Goal: Task Accomplishment & Management: Use online tool/utility

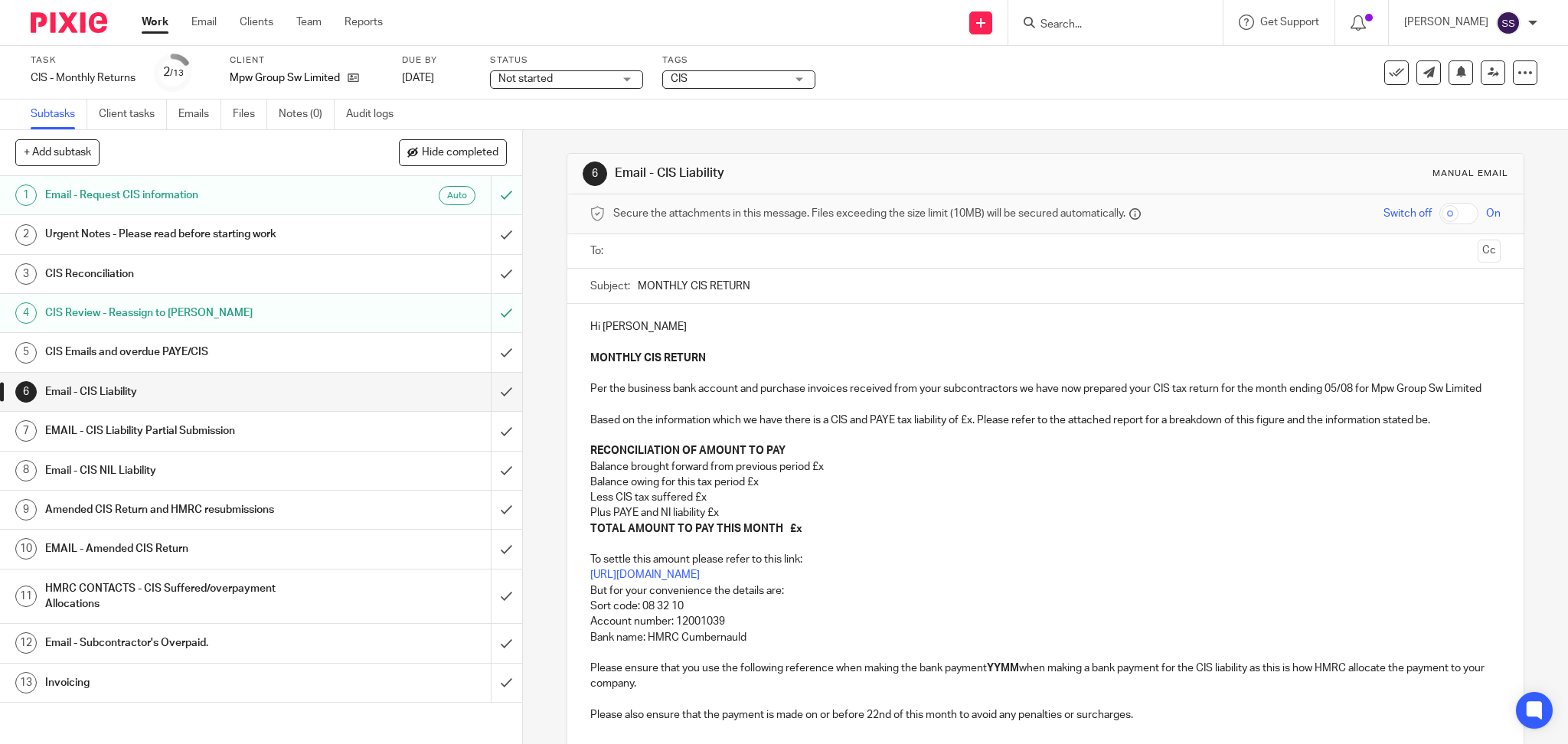
click at [714, 520] on p "Plus PAYE and NI liability £x" at bounding box center [1046, 513] width 911 height 16
click at [756, 490] on p "Balance owing for this tax period £x" at bounding box center [1046, 482] width 911 height 16
click at [823, 474] on p "Balance brought forward from previous period £x" at bounding box center [1046, 467] width 911 height 16
click at [764, 490] on p "Balance owing for this tax period £x" at bounding box center [1046, 482] width 911 height 16
click at [713, 505] on p "Less CIS tax suffered £x" at bounding box center [1046, 498] width 911 height 16
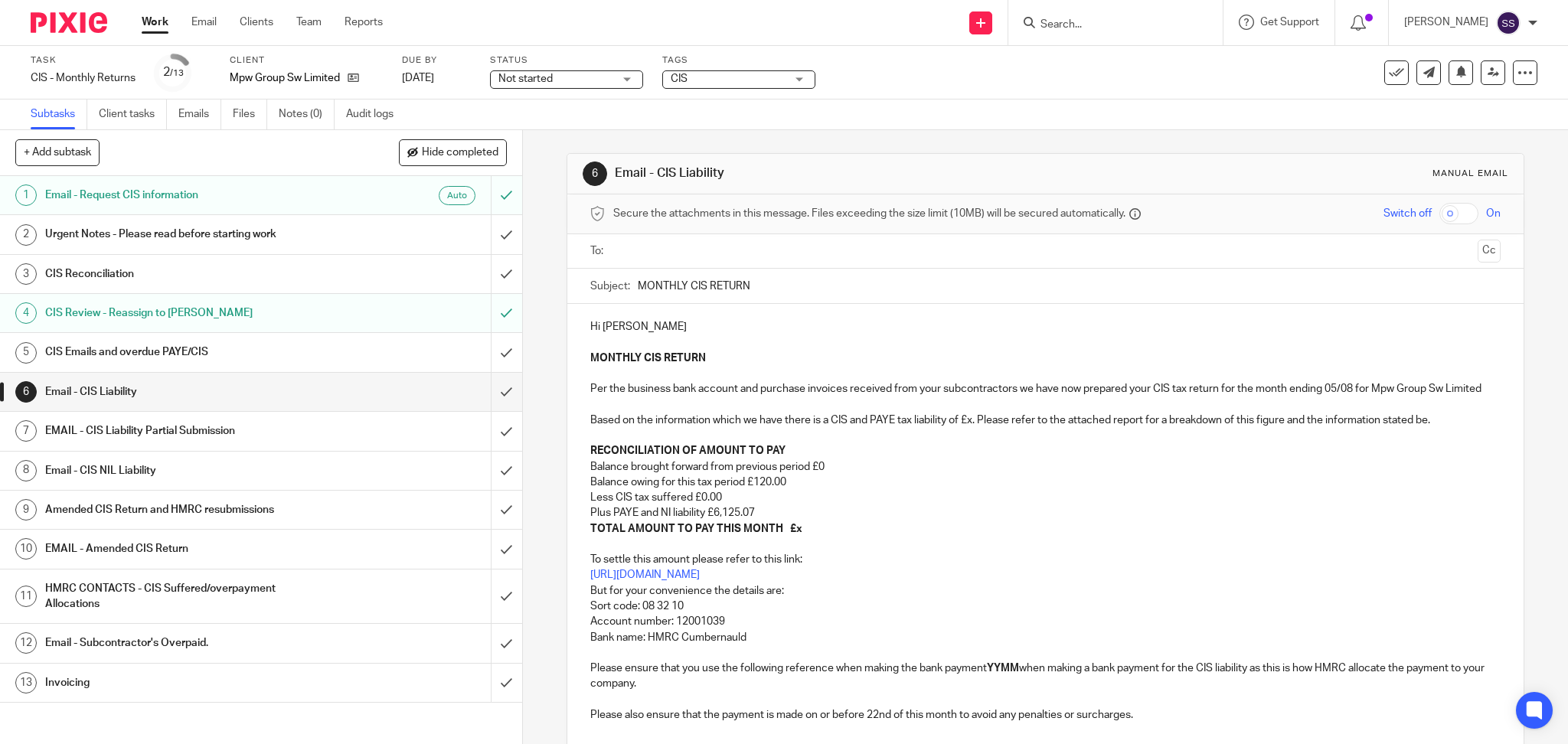
click at [821, 459] on p "MONTHLY CIS RETURN Per the business bank account and purchase invoices received…" at bounding box center [1046, 404] width 911 height 108
click at [828, 474] on p "Balance brought forward from previous period £0" at bounding box center [1046, 467] width 911 height 16
click at [966, 434] on p "MONTHLY CIS RETURN Per the business bank account and purchase invoices received…" at bounding box center [1046, 404] width 911 height 108
click at [794, 537] on p "TOTAL AMOUNT TO PAY THIS MONTH £x" at bounding box center [1046, 529] width 911 height 16
click at [1001, 674] on strong "YYMM" at bounding box center [1002, 668] width 32 height 11
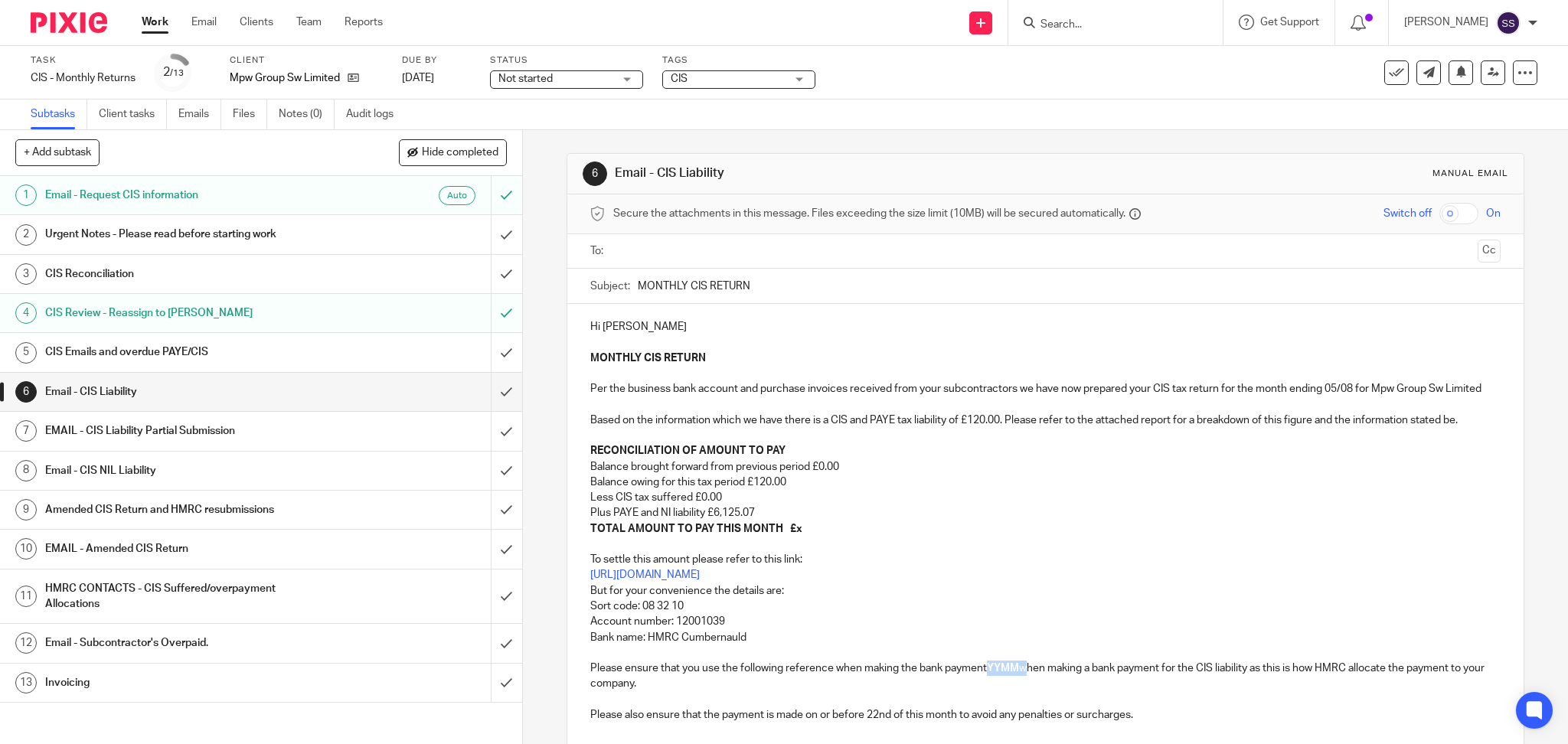
click at [1001, 674] on strong "YYMM" at bounding box center [1002, 668] width 32 height 11
click at [1000, 674] on strong "YYMM" at bounding box center [1002, 668] width 32 height 11
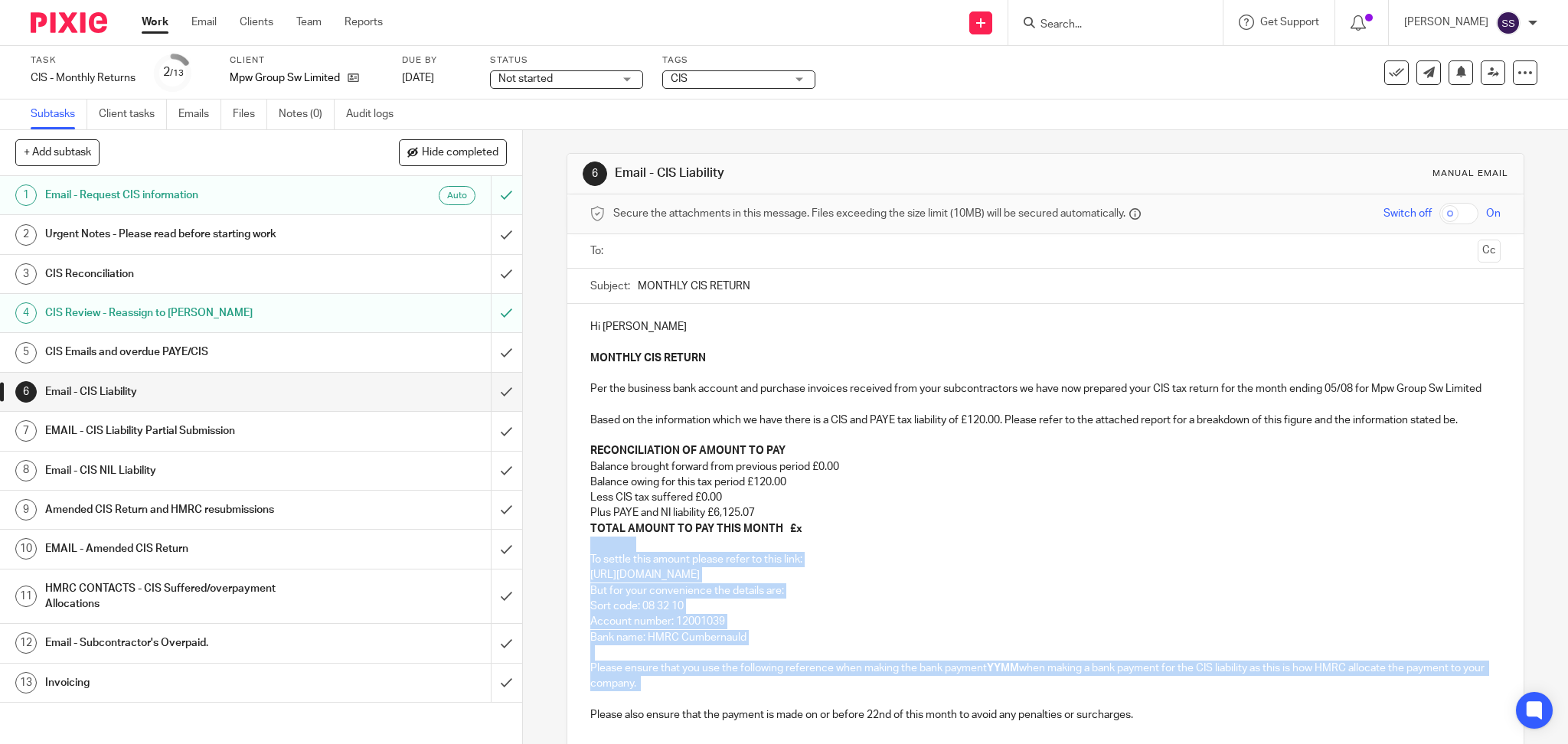
click at [1000, 674] on strong "YYMM" at bounding box center [1002, 668] width 32 height 11
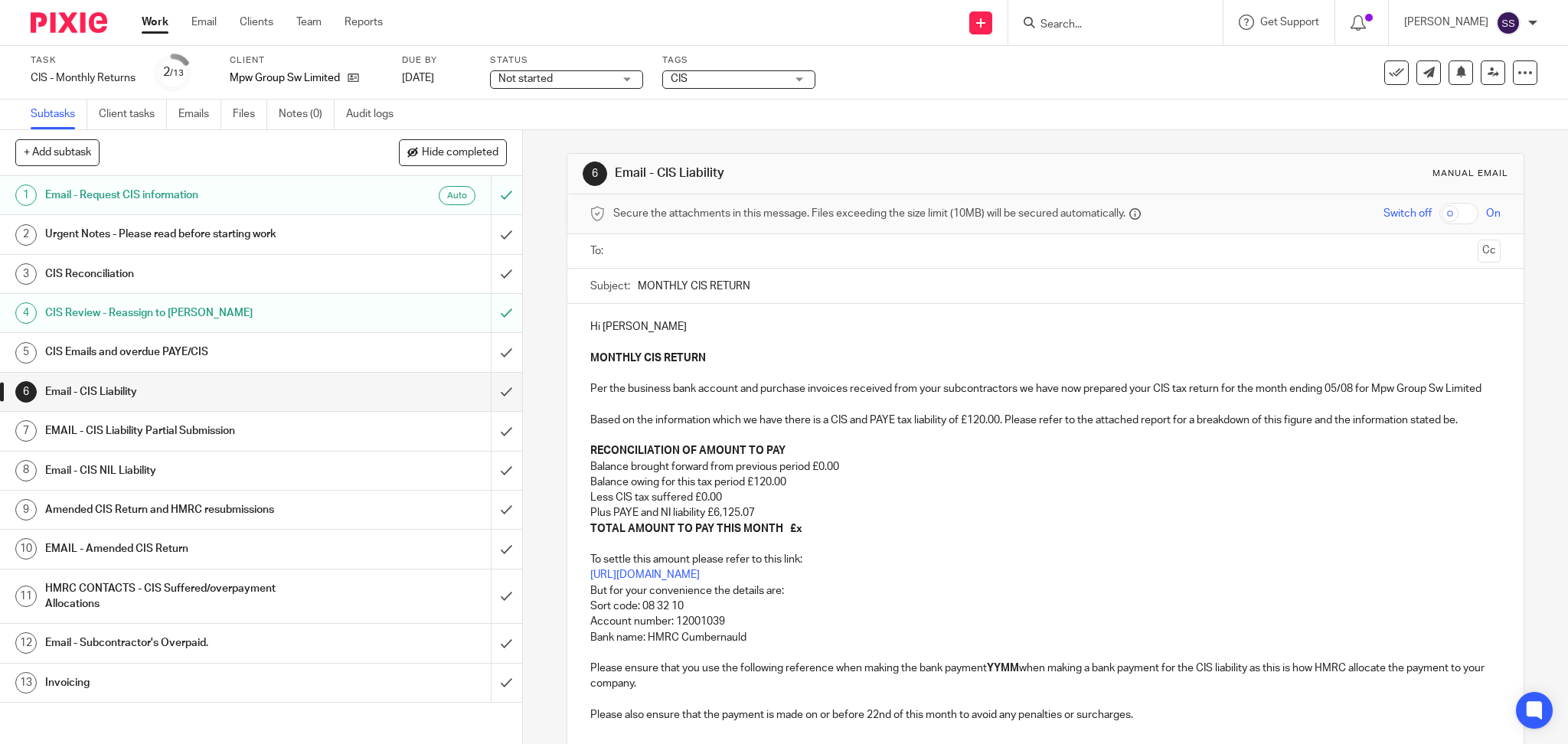
click at [1000, 674] on strong "YYMM" at bounding box center [1002, 668] width 32 height 11
click at [997, 459] on p "MONTHLY CIS RETURN Per the business bank account and purchase invoices received…" at bounding box center [1046, 404] width 911 height 108
click at [855, 474] on p "Balance brought forward from previous period £0.00" at bounding box center [1046, 467] width 911 height 16
click at [799, 537] on p "TOTAL AMOUNT TO PAY THIS MONTH £x" at bounding box center [1046, 529] width 911 height 16
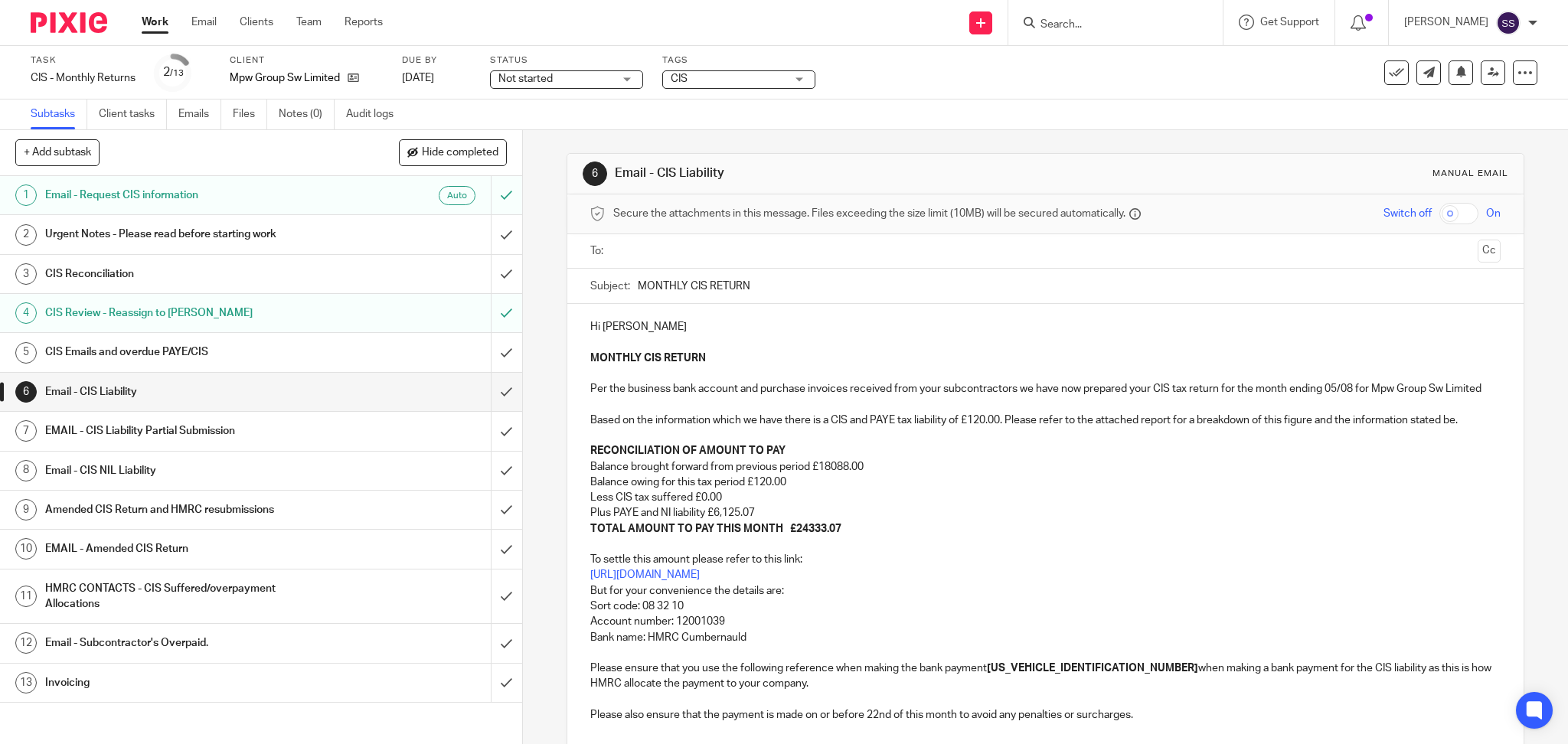
click at [716, 505] on p "Less CIS tax suffered £0.00" at bounding box center [1046, 498] width 911 height 16
click at [694, 505] on p "Less CIS tax suffered £0.00" at bounding box center [1046, 498] width 911 height 16
drag, startPoint x: 842, startPoint y: 541, endPoint x: 811, endPoint y: 543, distance: 31.1
click at [811, 537] on p "TOTAL AMOUNT TO PAY THIS MONTH £24333.07" at bounding box center [1046, 529] width 911 height 16
click at [811, 534] on strong "TOTAL AMOUNT TO PAY THIS MONTH £24333.07" at bounding box center [716, 529] width 251 height 11
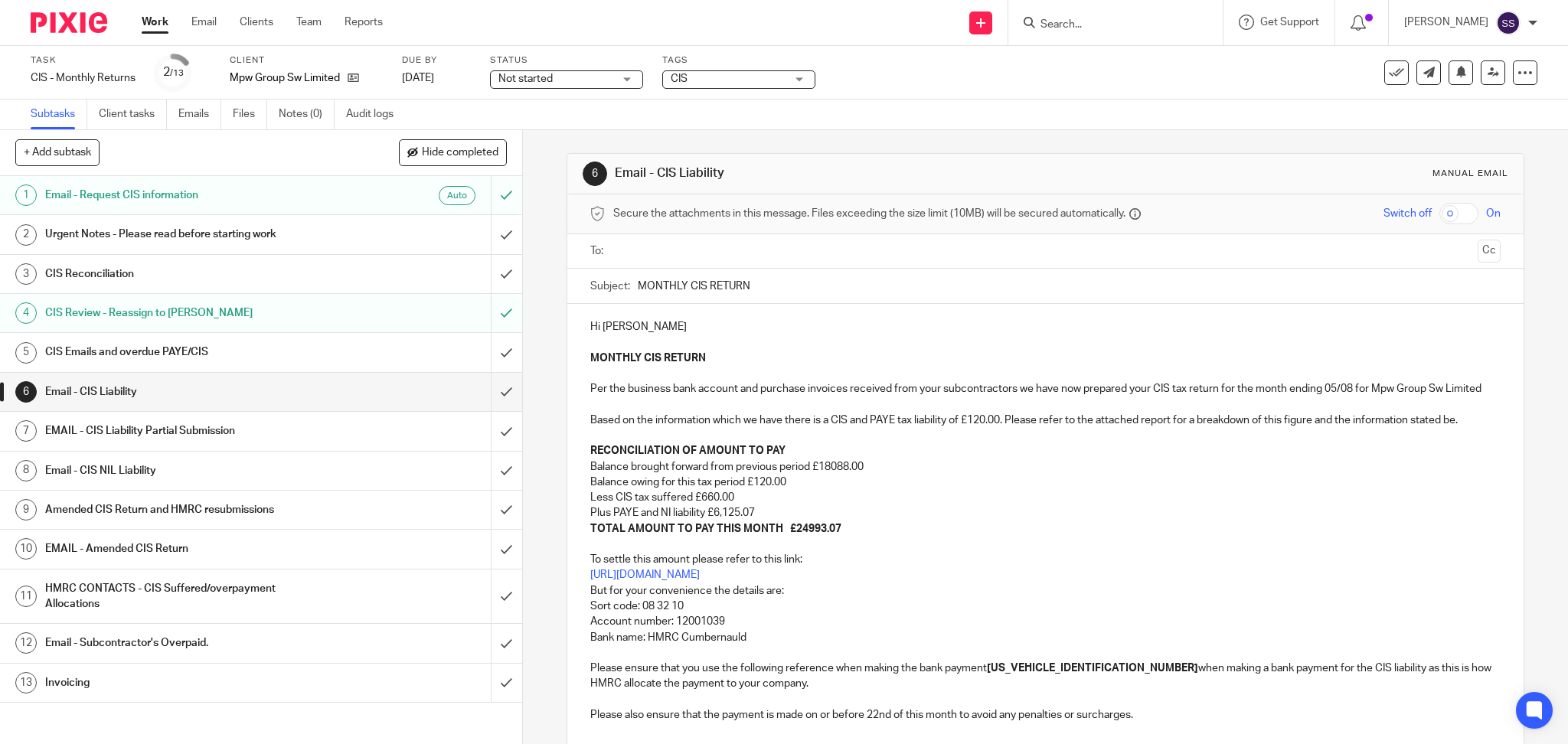
click at [976, 556] on p "To settle this amount please refer to this link: https://www.gov.uk/pay-paye-ta…" at bounding box center [1046, 614] width 911 height 155
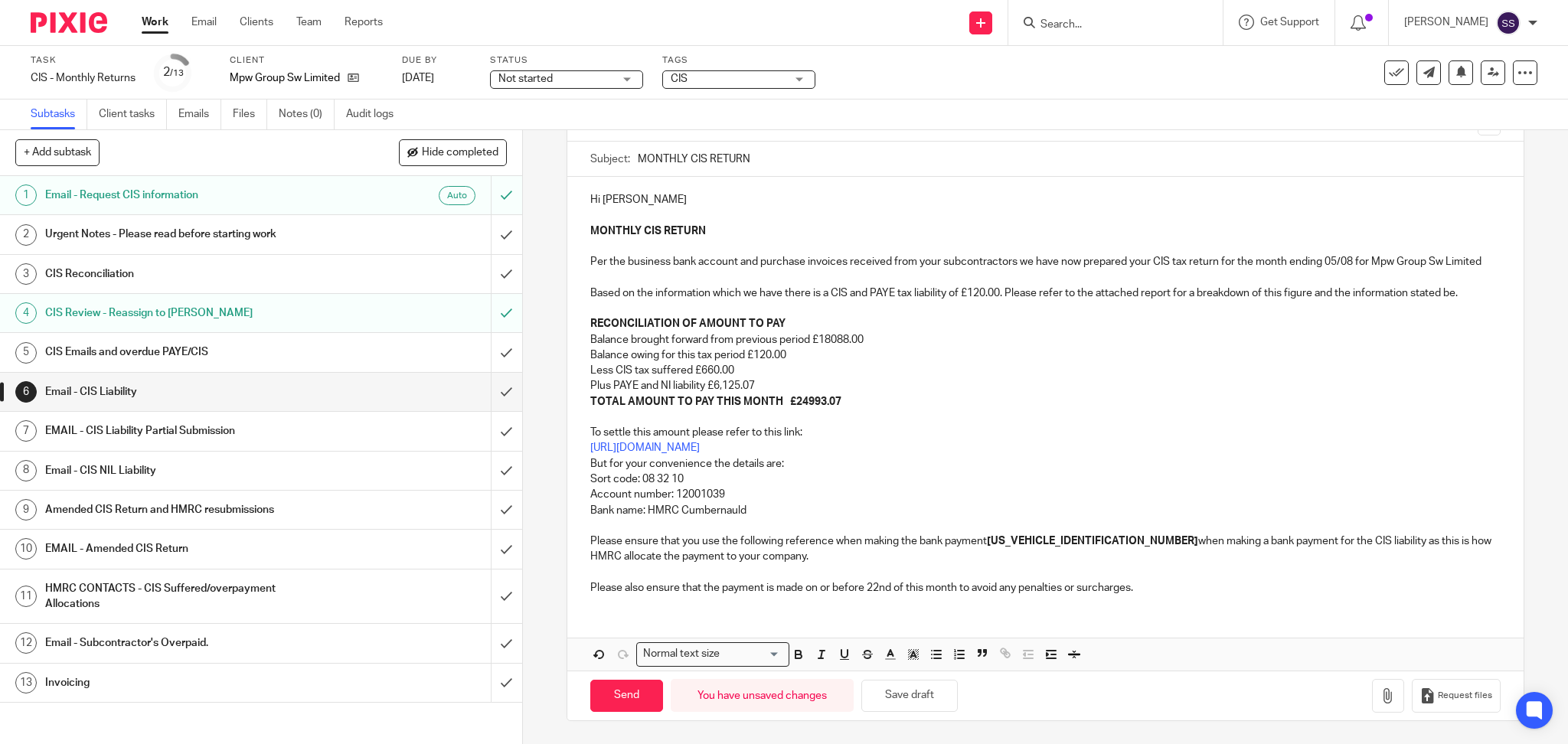
scroll to position [135, 0]
click at [1380, 703] on icon "button" at bounding box center [1388, 696] width 16 height 16
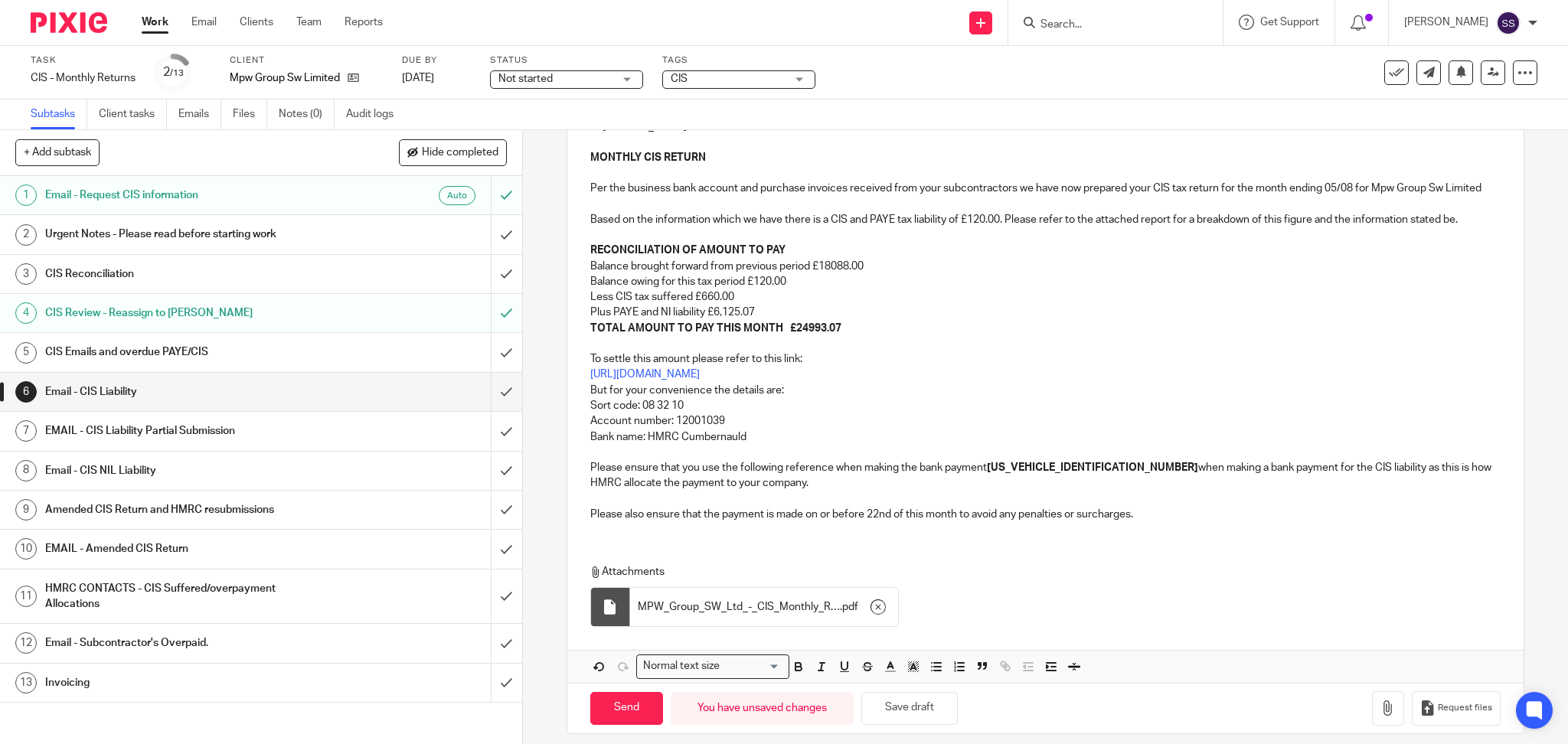
scroll to position [229, 0]
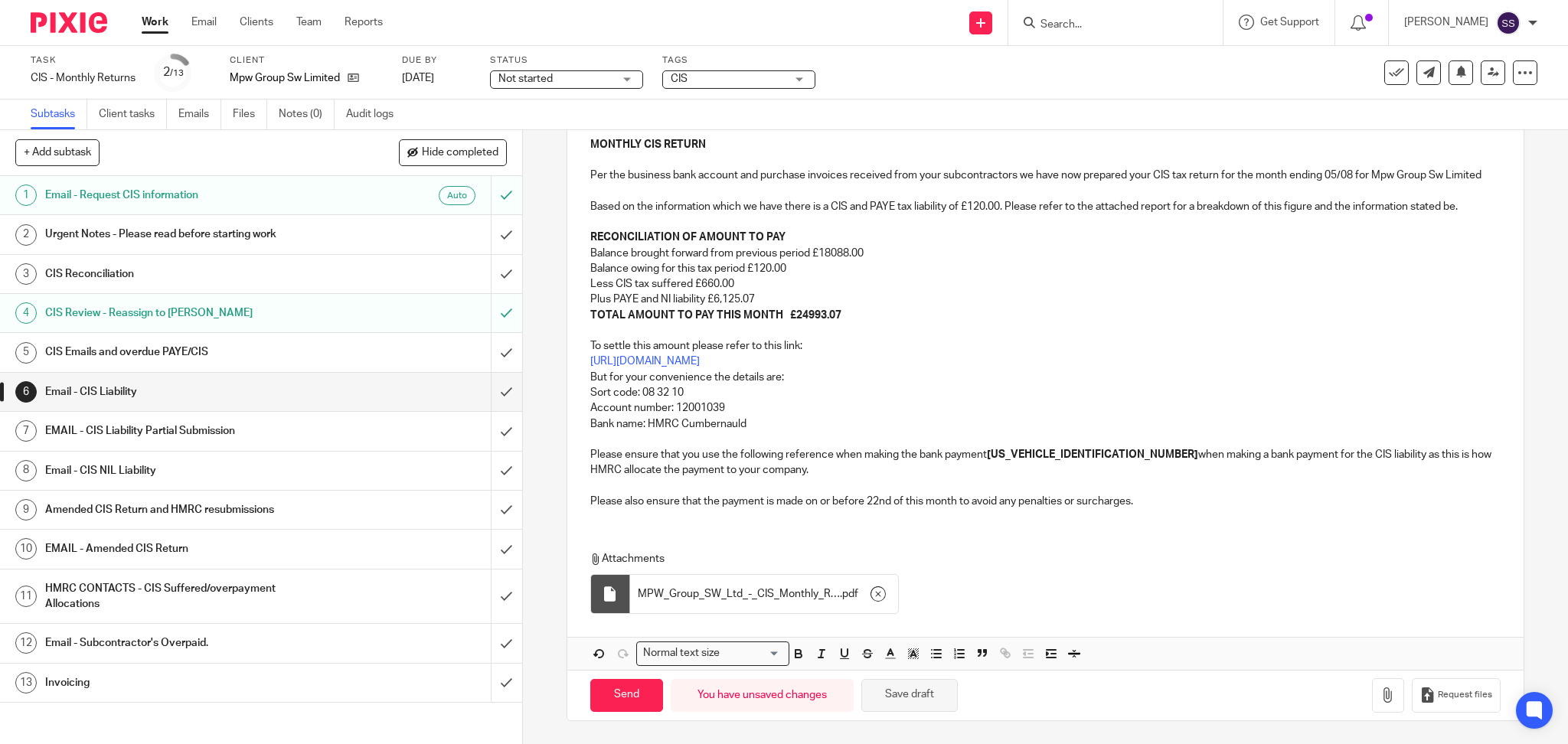
click at [909, 698] on button "Save draft" at bounding box center [910, 695] width 97 height 33
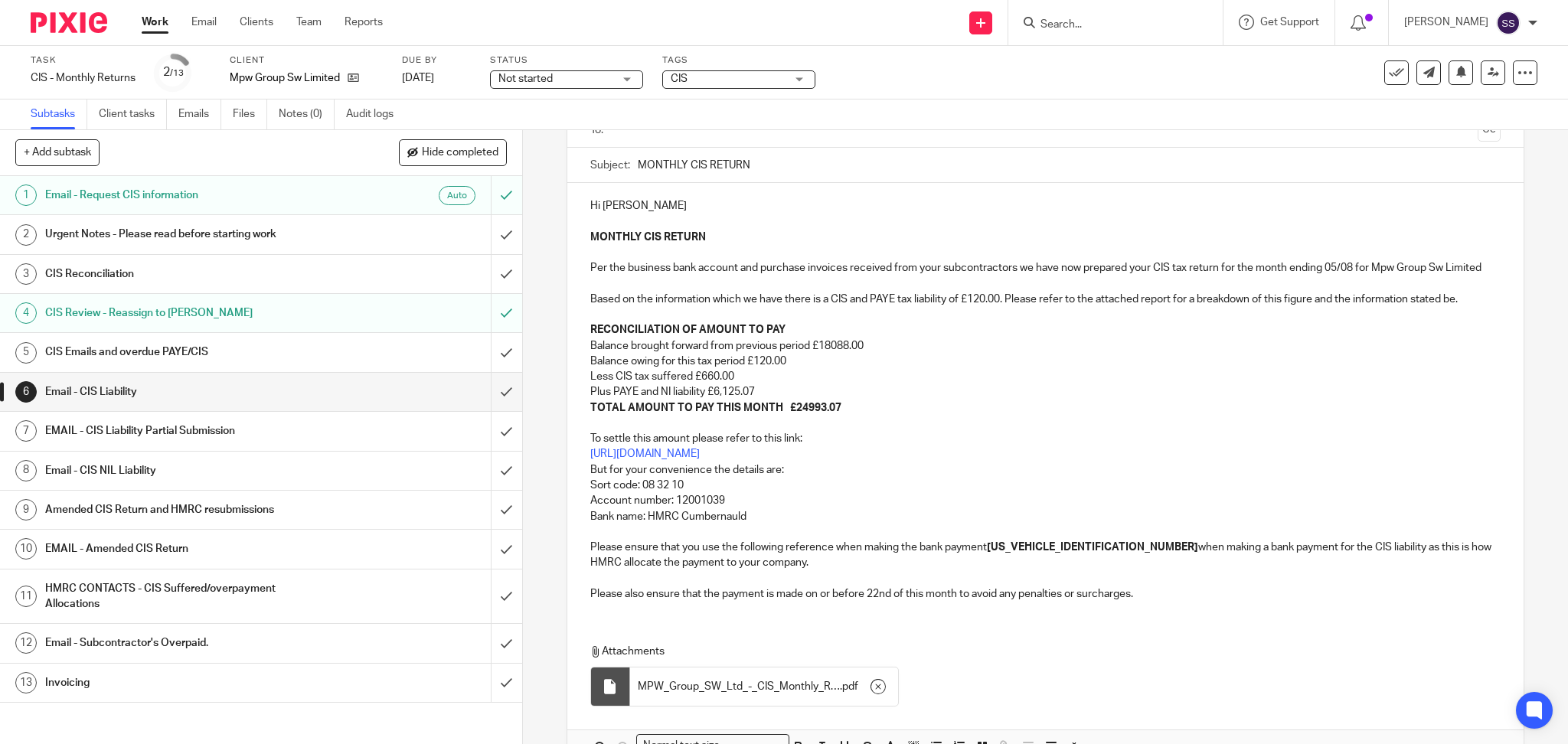
scroll to position [0, 0]
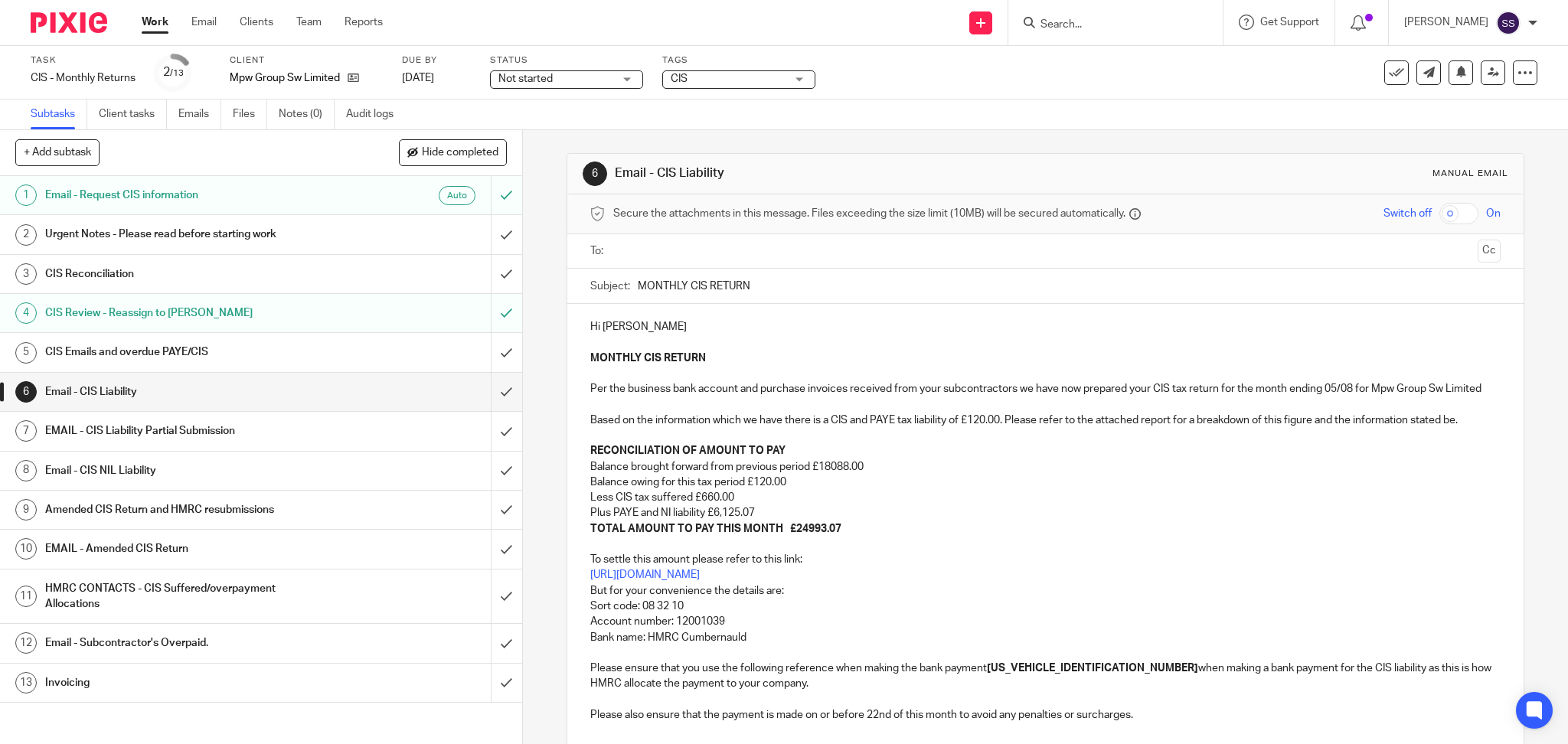
click at [674, 245] on input "text" at bounding box center [1045, 251] width 853 height 18
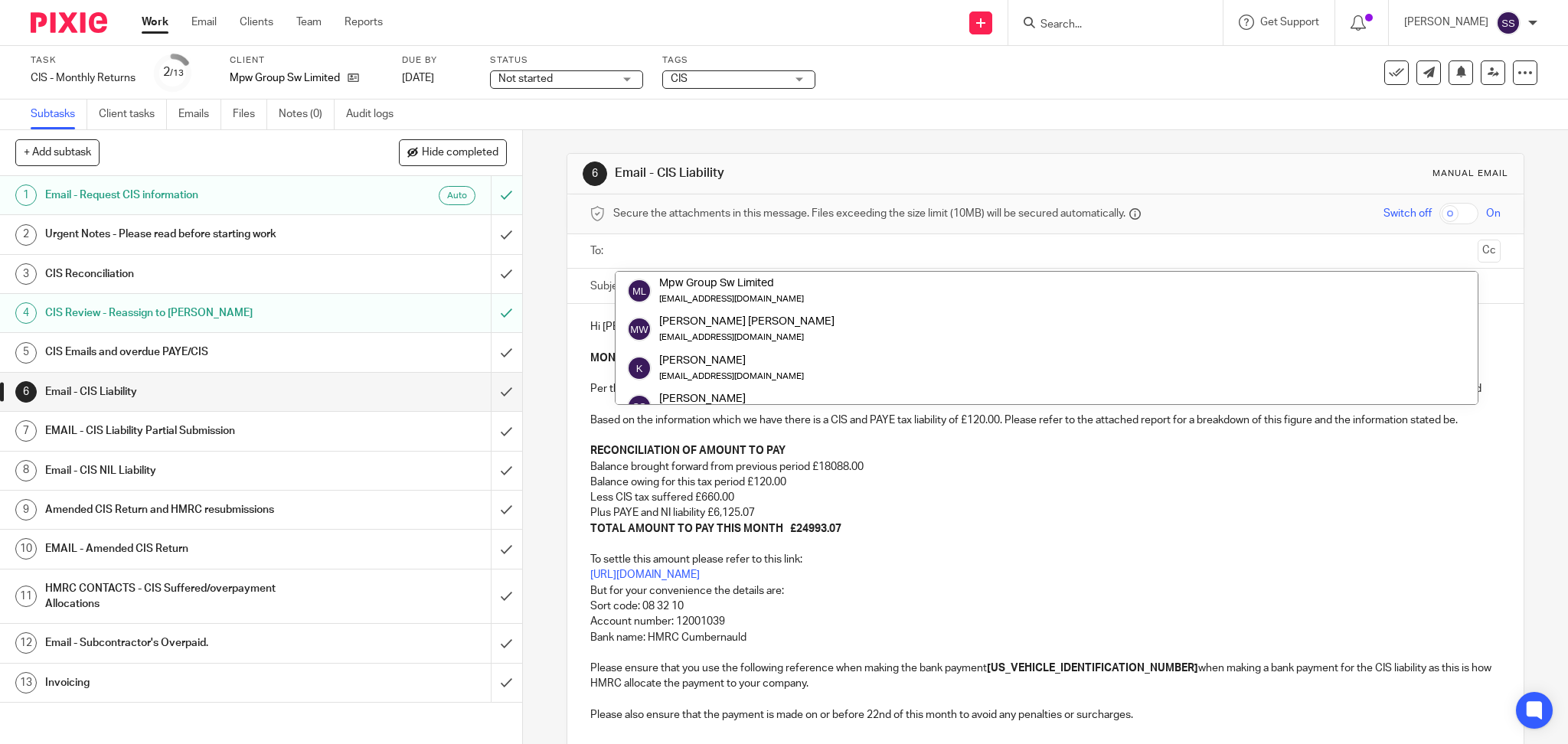
click at [1159, 146] on div "6 Email - CIS Liability Manual email Secure the attachments in this message. Fi…" at bounding box center [1045, 544] width 959 height 827
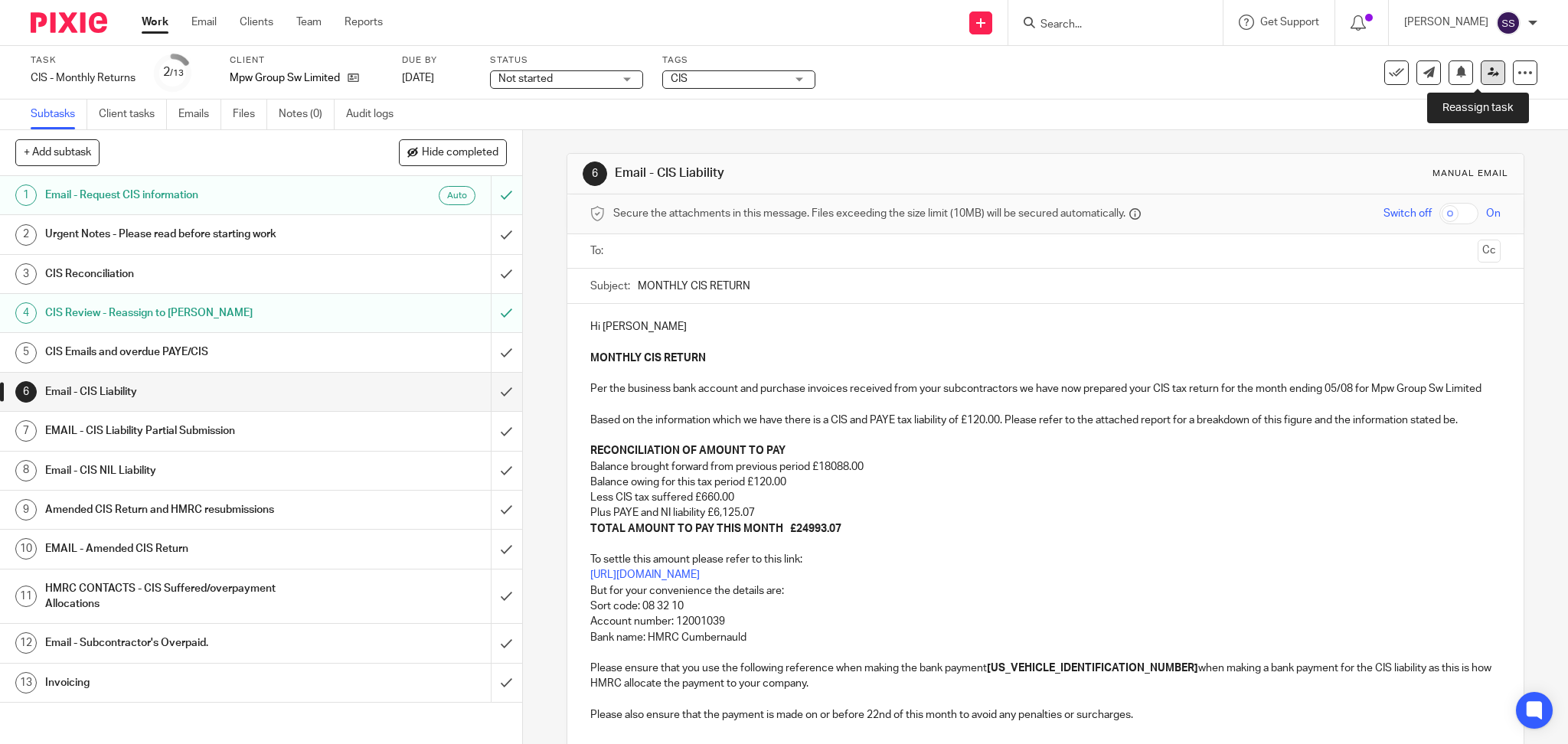
click at [1488, 76] on icon at bounding box center [1493, 72] width 12 height 12
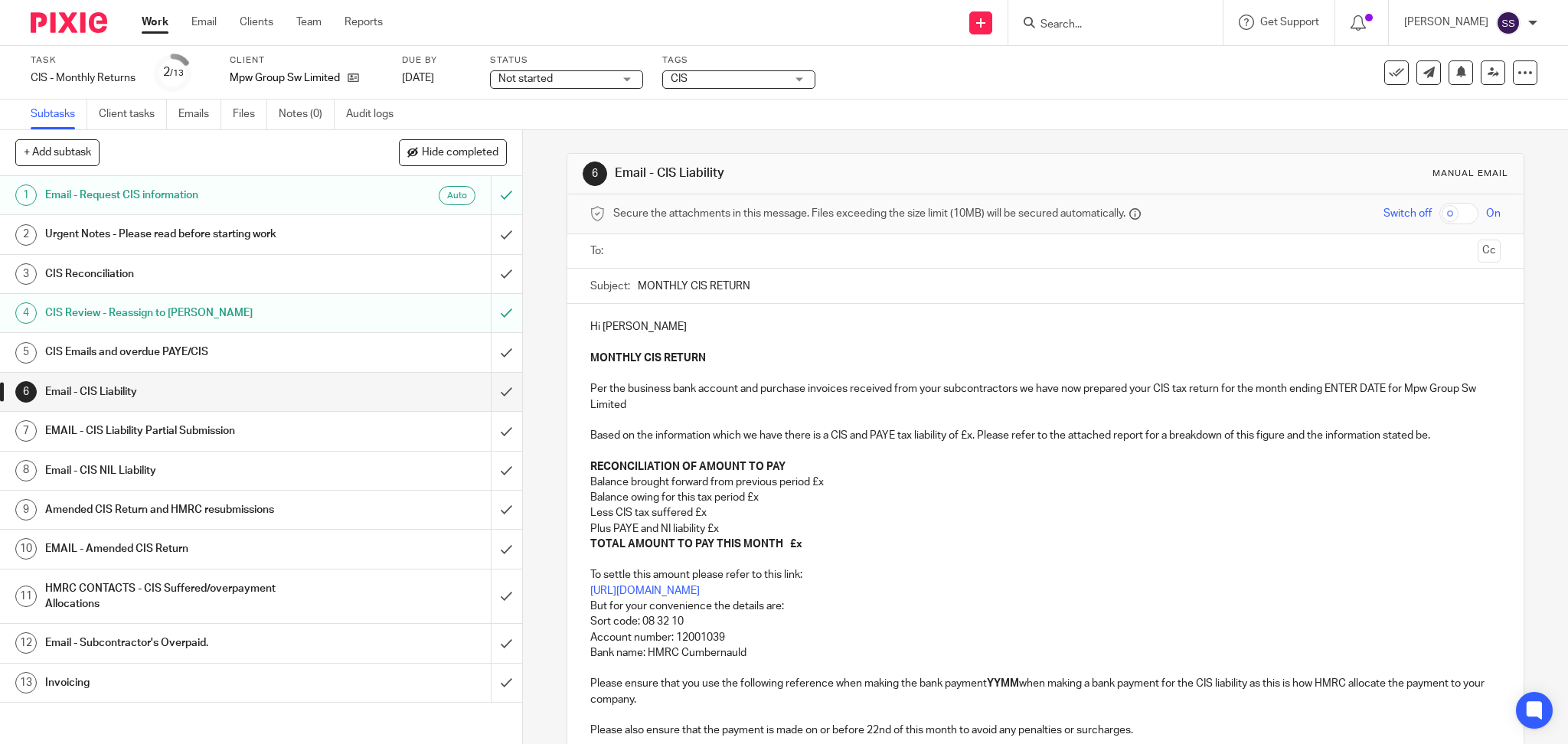
click at [1113, 9] on div at bounding box center [1115, 23] width 215 height 45
click at [1082, 30] on input "Search" at bounding box center [1108, 26] width 138 height 14
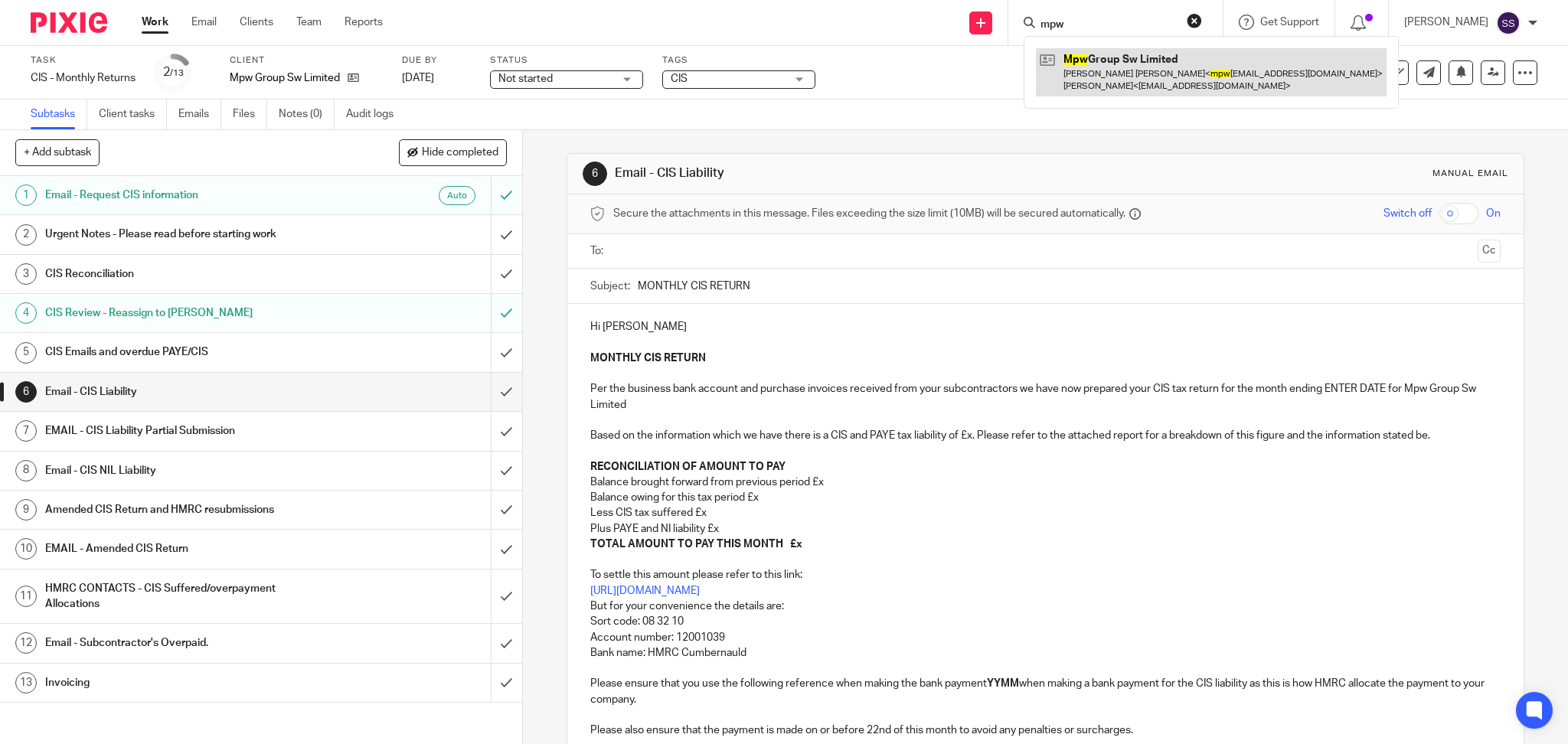
type input "mpw"
click at [1116, 68] on link at bounding box center [1211, 72] width 350 height 48
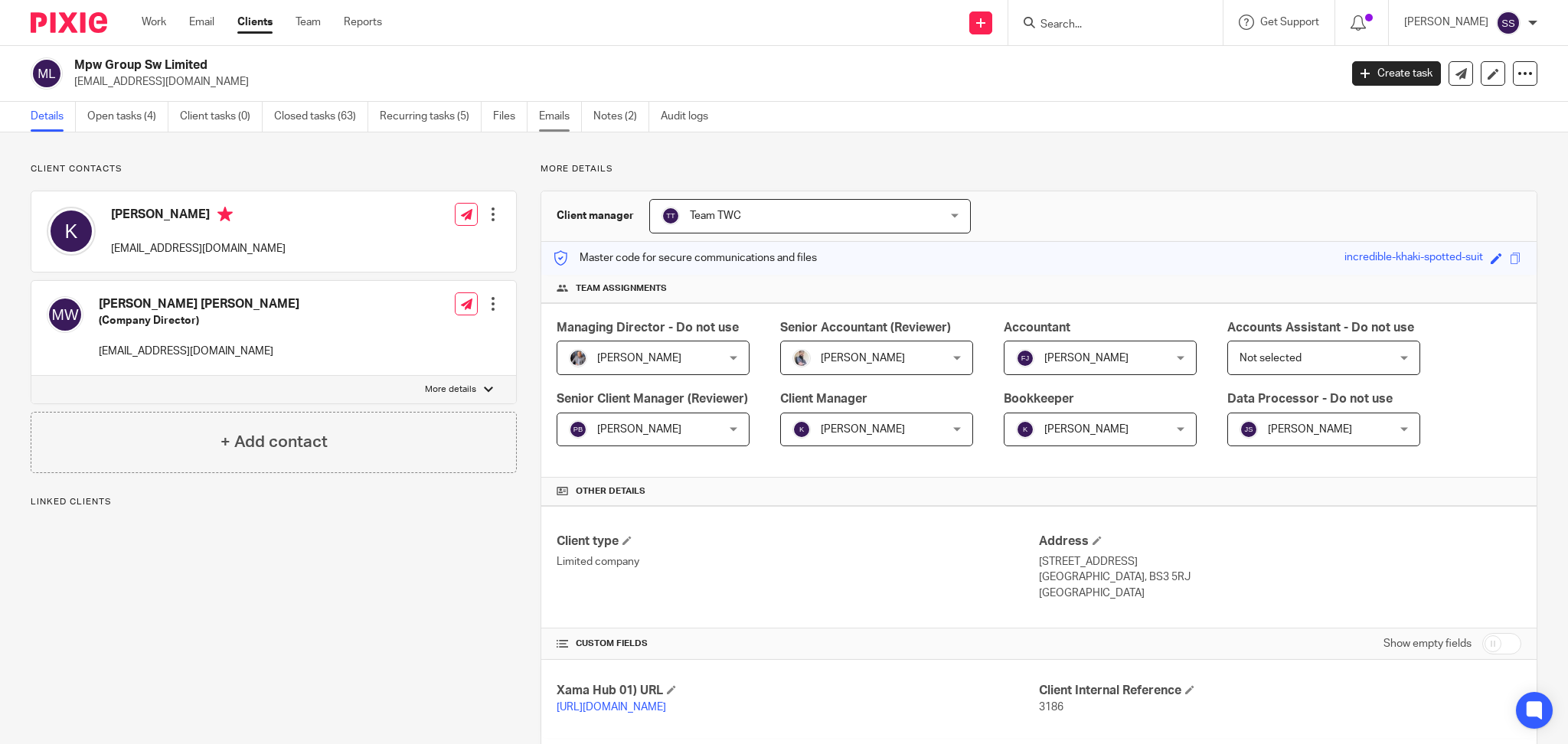
click at [552, 124] on link "Emails" at bounding box center [560, 117] width 43 height 30
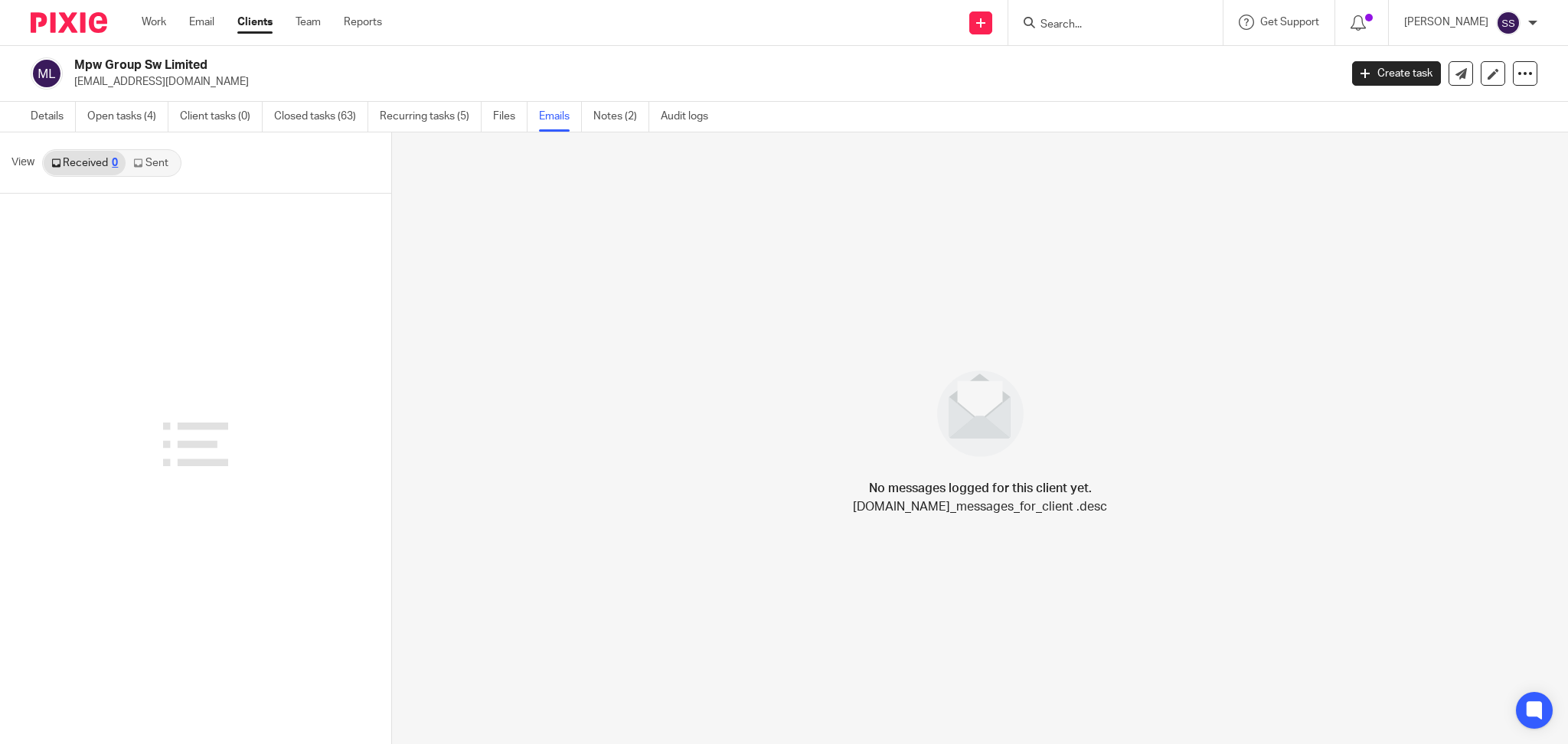
click at [147, 158] on link "Sent" at bounding box center [152, 162] width 54 height 24
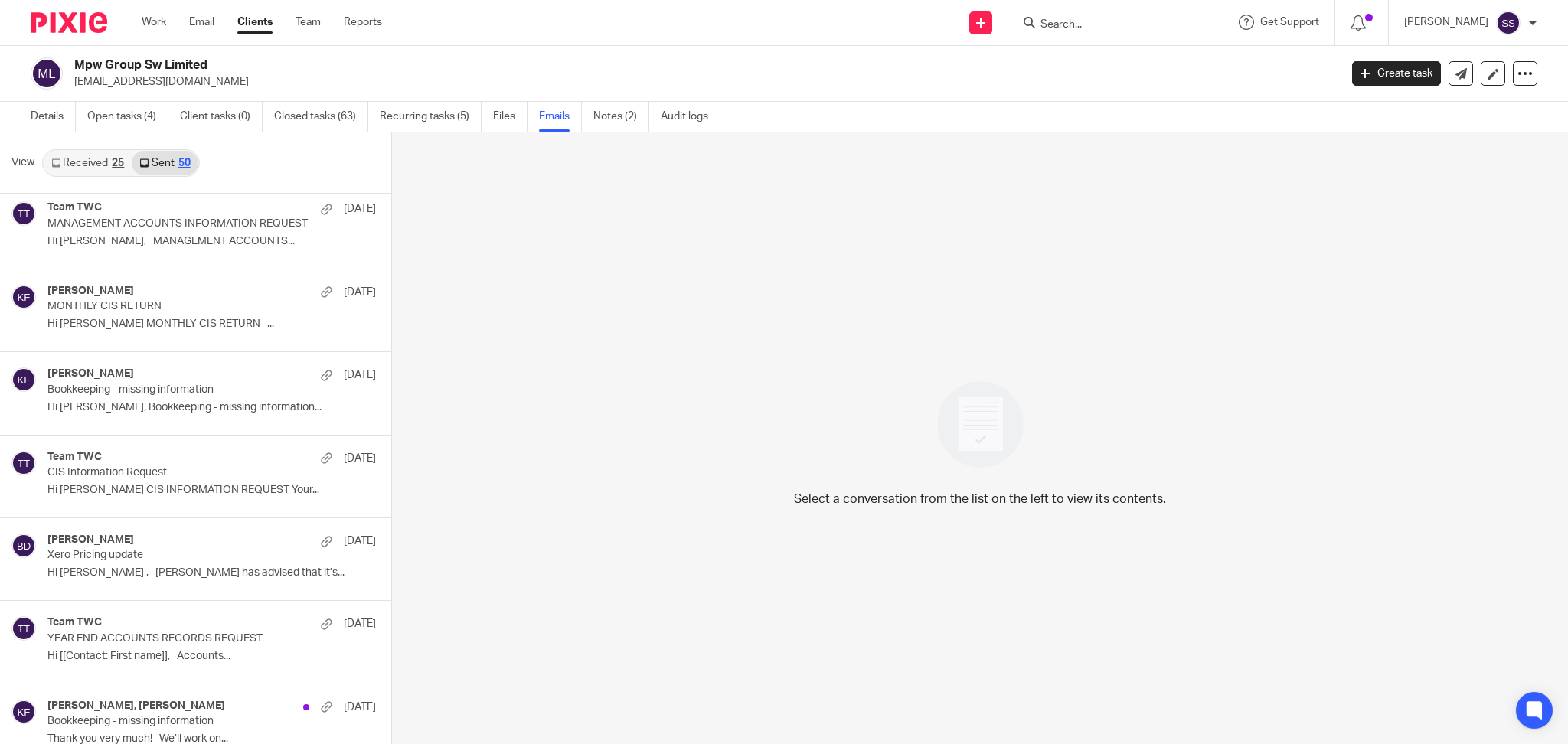
scroll to position [346, 0]
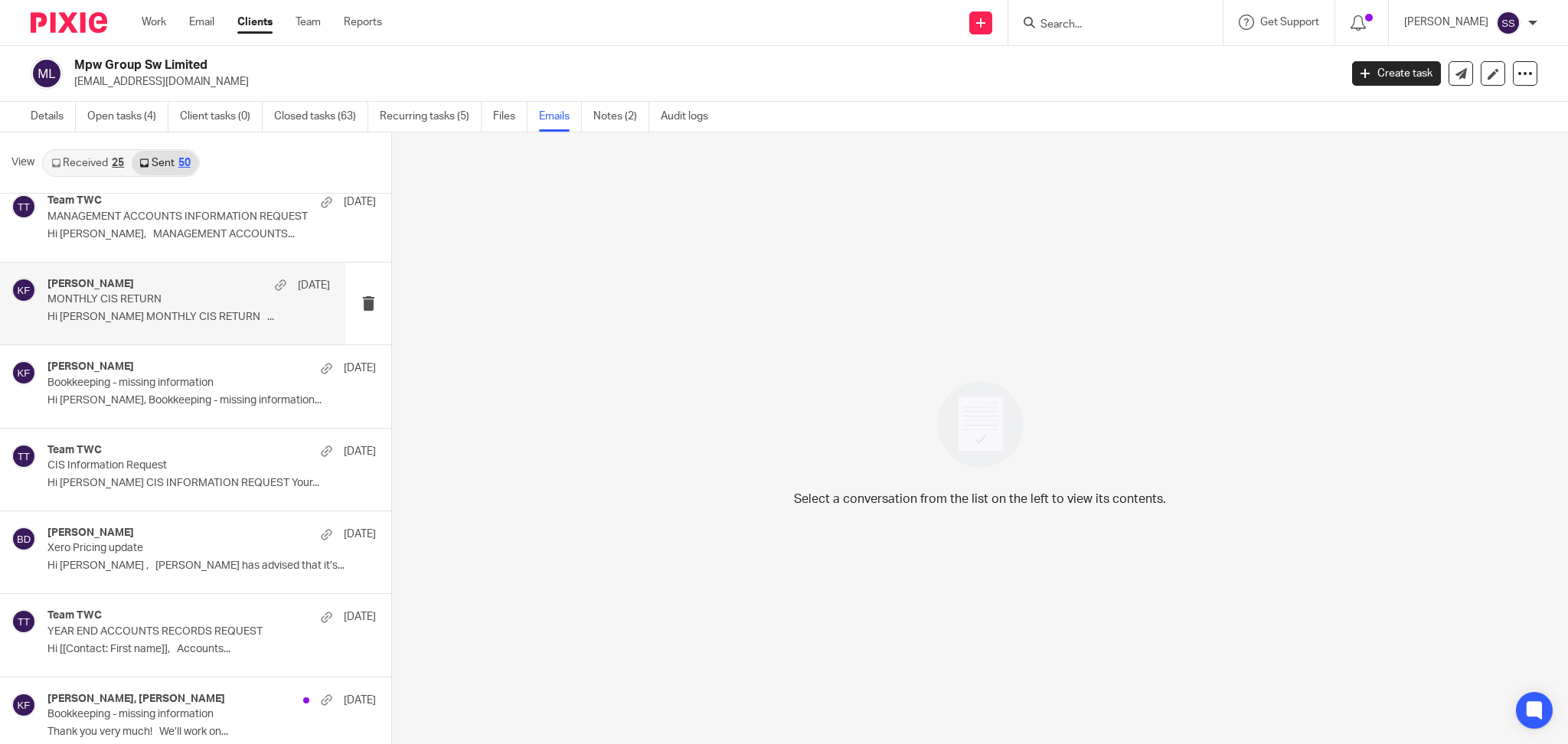
click at [86, 284] on div "Kim F 21 Jul" at bounding box center [189, 285] width 282 height 16
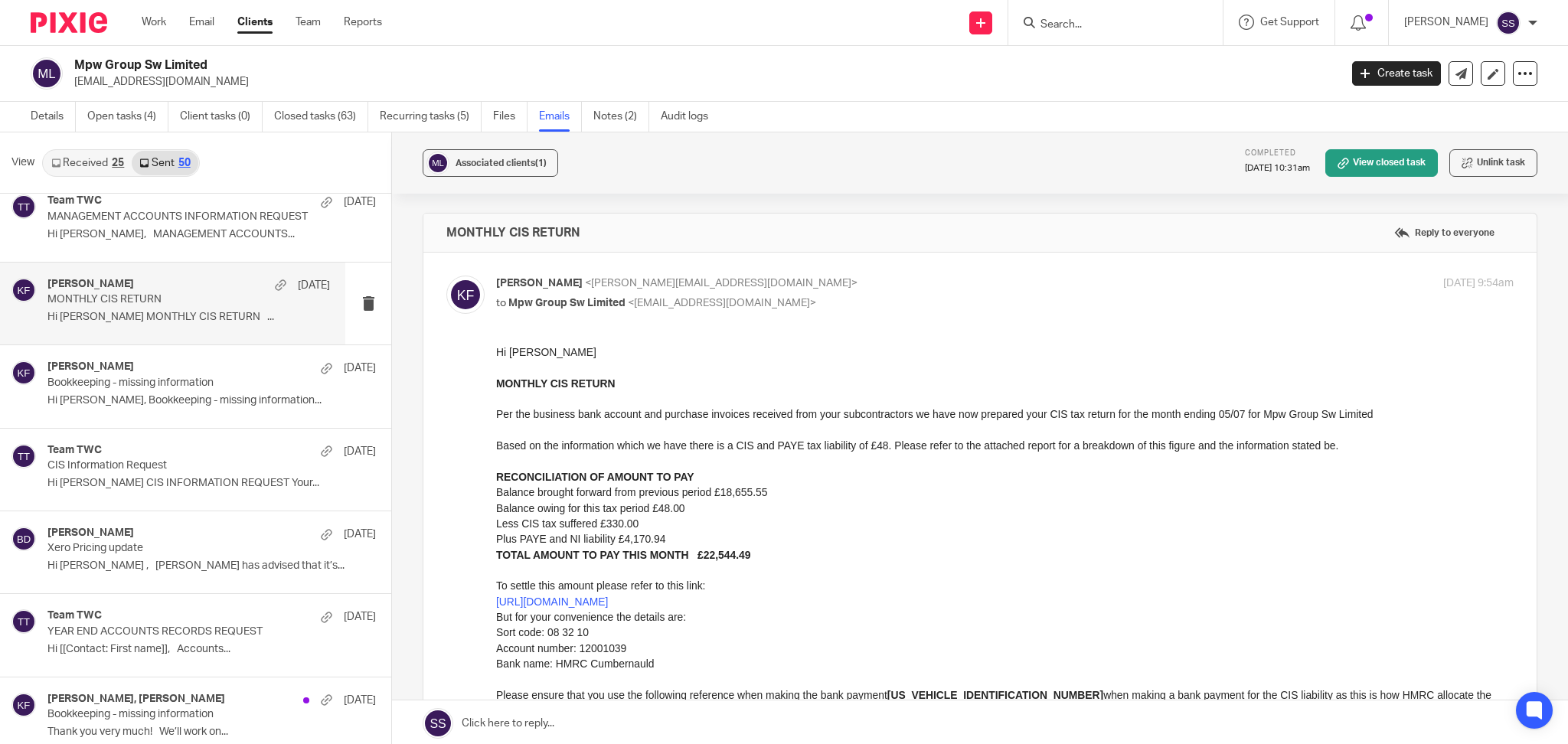
scroll to position [0, 0]
click at [991, 698] on strong "120PA032542212603" at bounding box center [995, 695] width 216 height 12
click at [990, 690] on strong "120PA032542212603" at bounding box center [995, 695] width 216 height 12
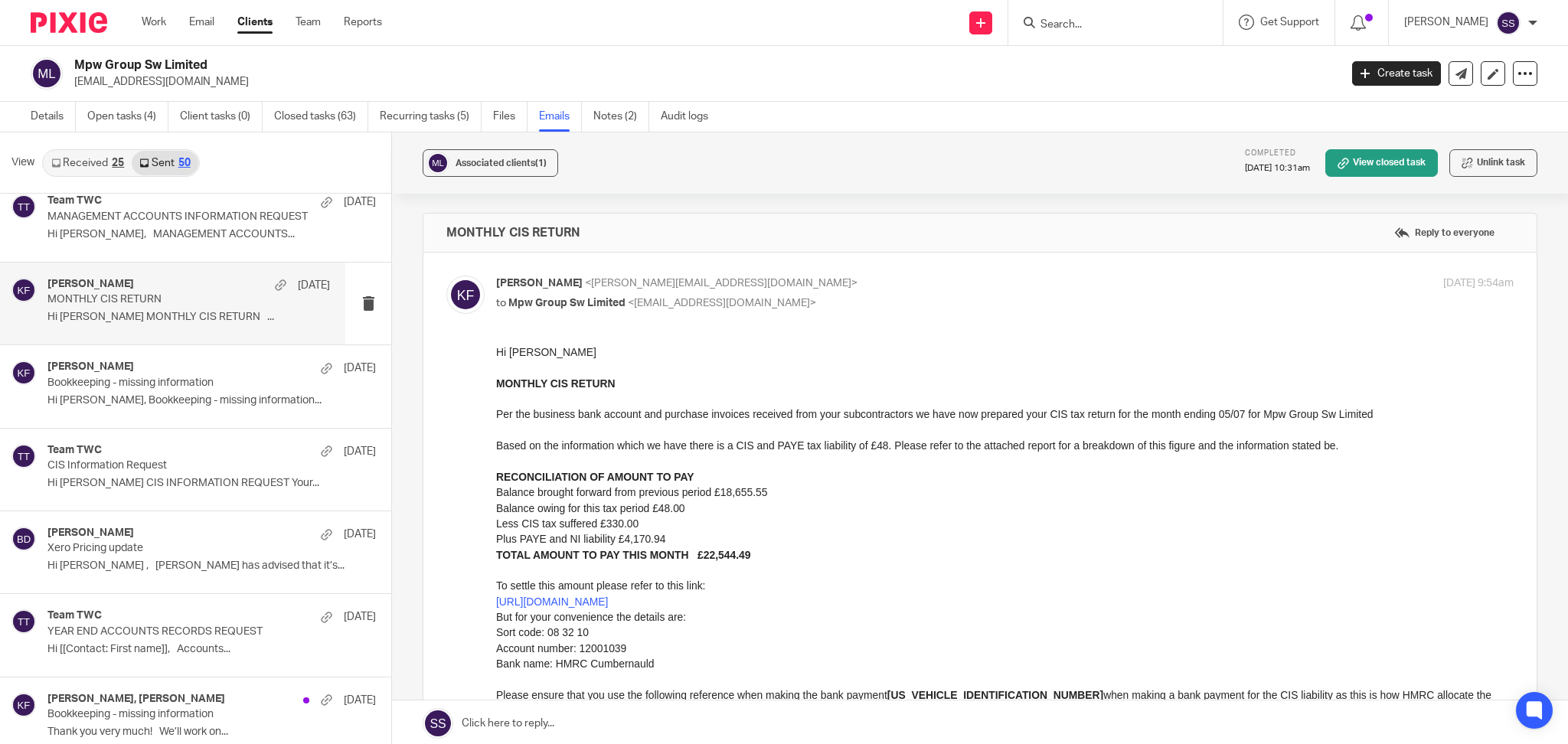
click at [1006, 697] on p "To settle this amount please refer to this link: https://www.gov.uk/pay-paye-ta…" at bounding box center [1005, 648] width 1017 height 172
click at [761, 456] on p "MONTHLY CIS RETURN Per the business bank account and purchase invoices received…" at bounding box center [1005, 430] width 1017 height 109
click at [948, 693] on strong "120PA032542212603" at bounding box center [995, 695] width 216 height 12
copy p "120PA032542212603"
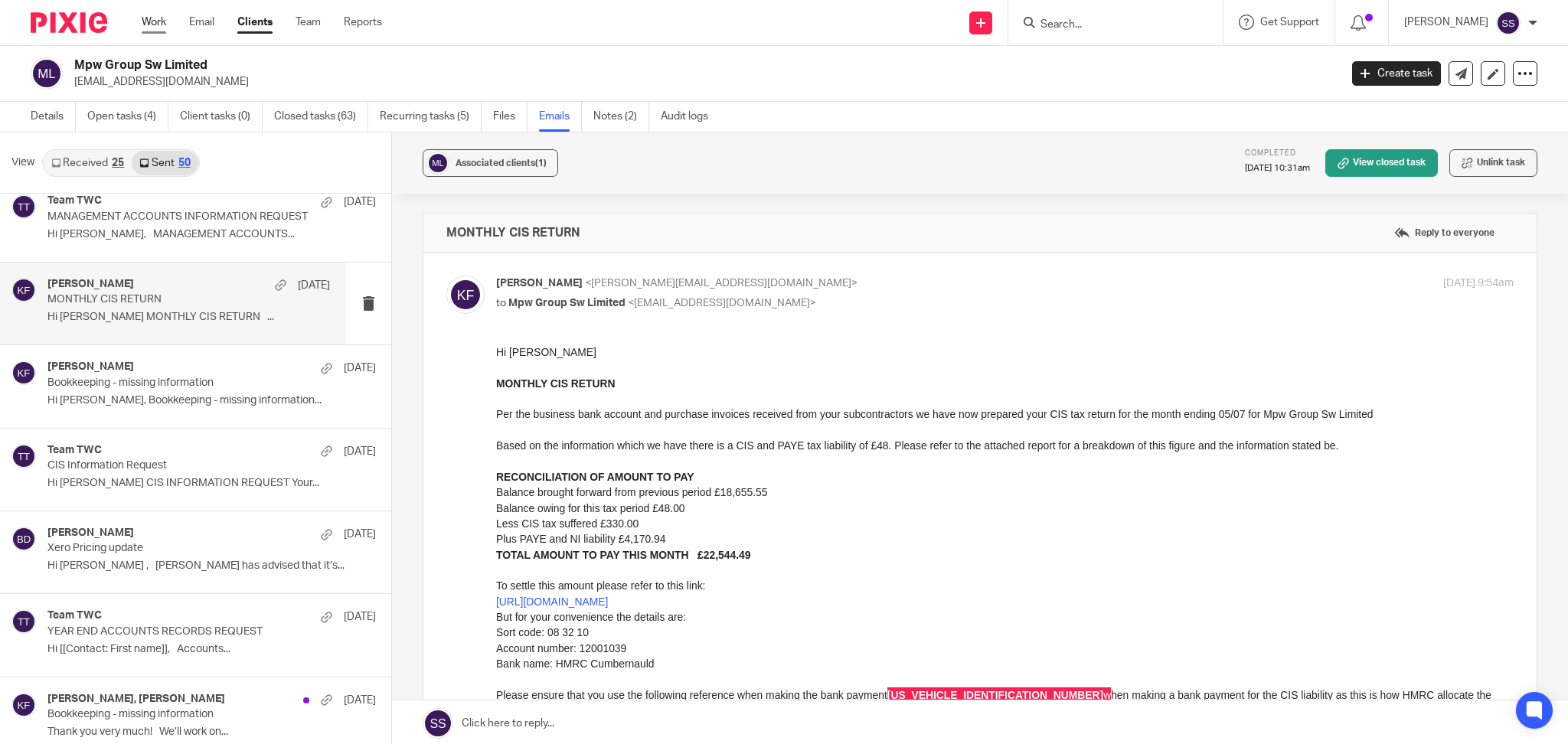
click at [159, 20] on link "Work" at bounding box center [154, 23] width 24 height 16
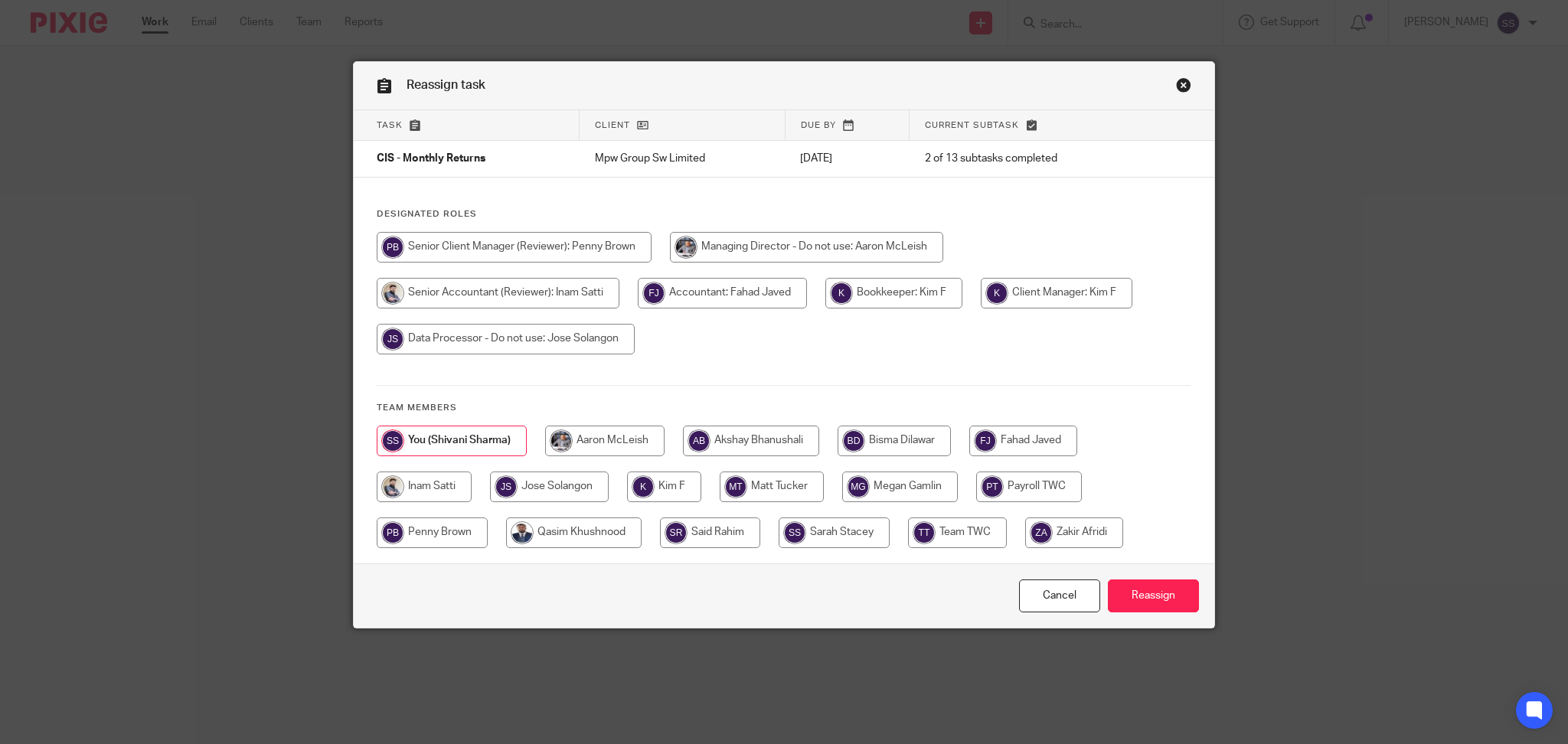
click at [880, 295] on input "radio" at bounding box center [894, 292] width 137 height 30
radio input "true"
click at [1143, 591] on input "Reassign" at bounding box center [1153, 596] width 91 height 33
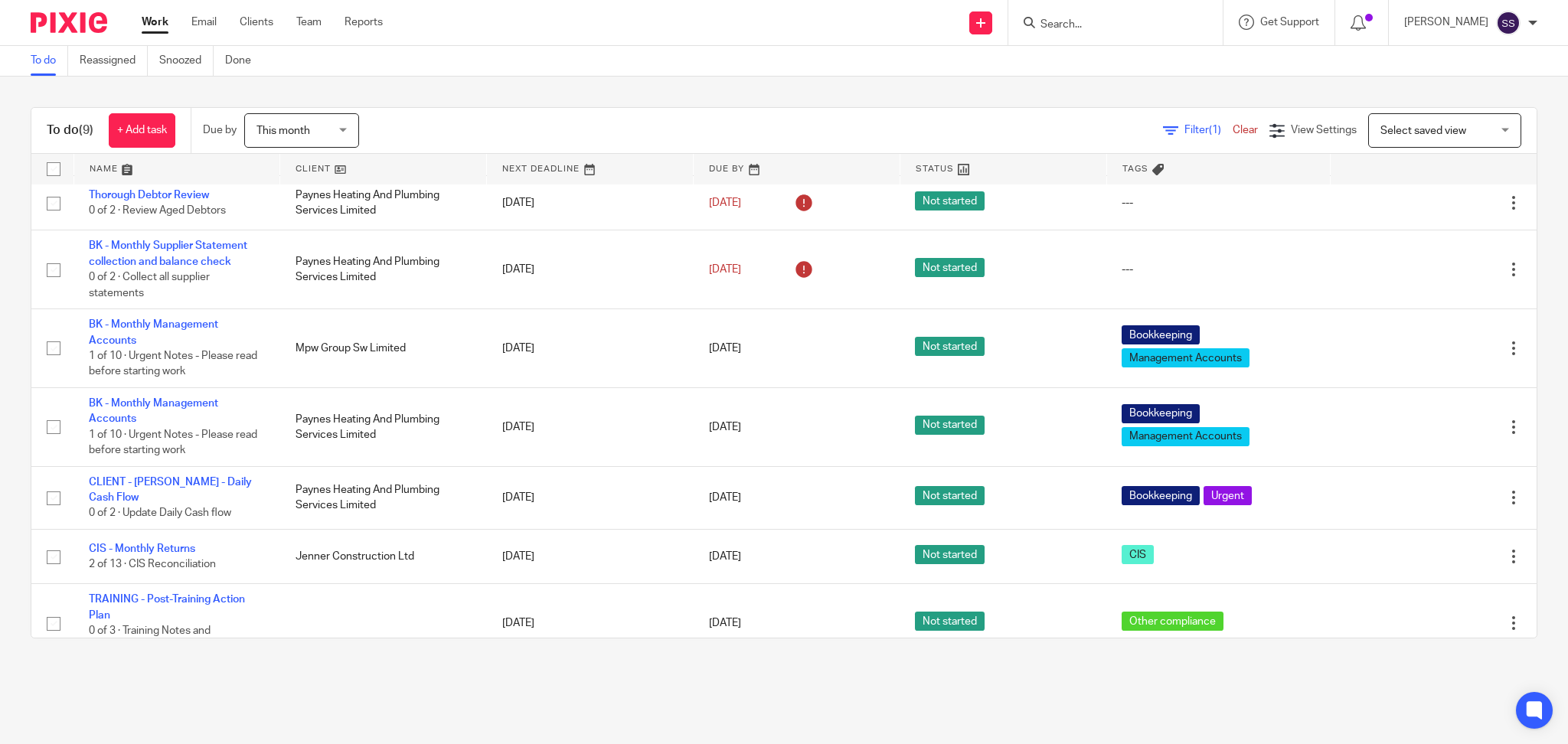
scroll to position [189, 0]
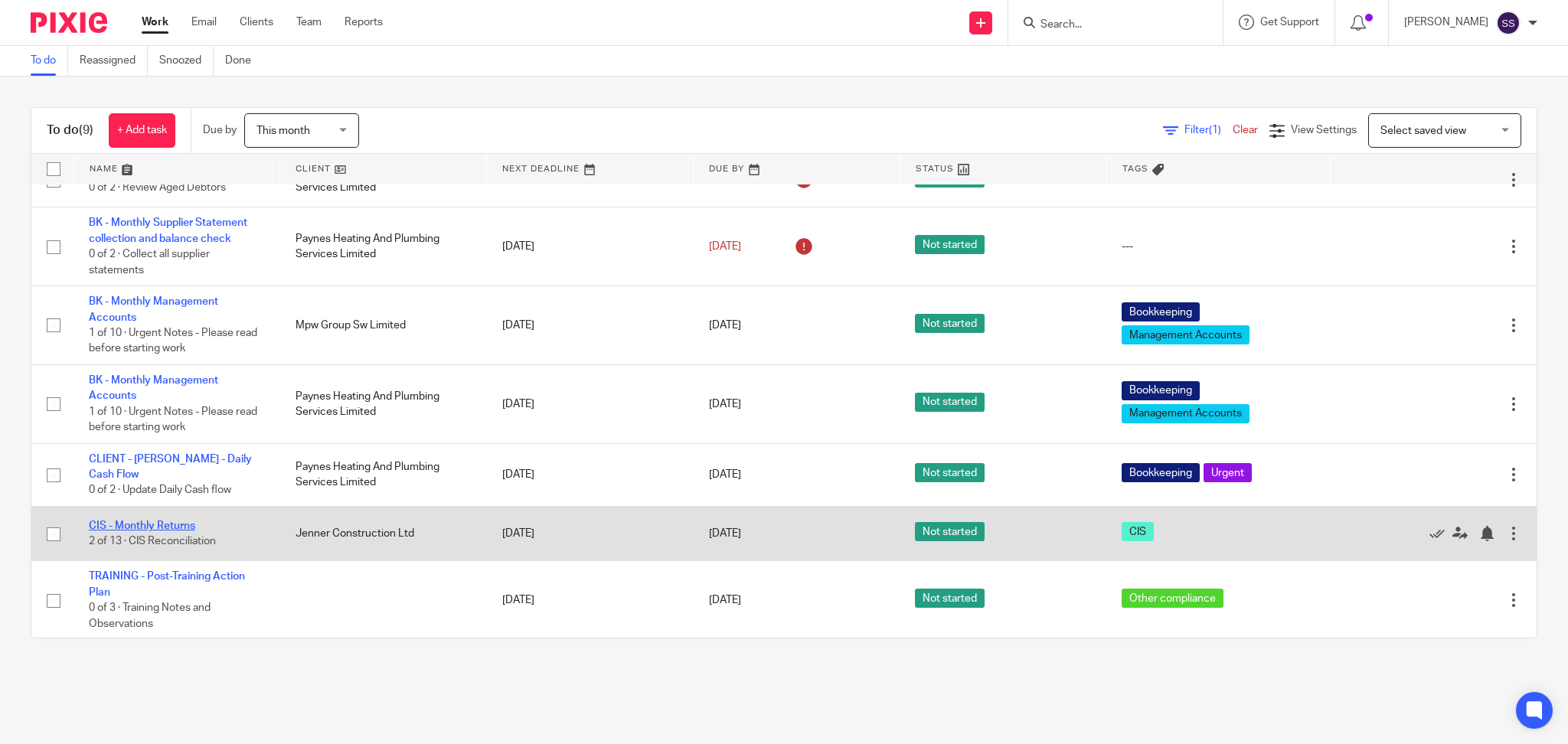
click at [164, 524] on link "CIS - Monthly Returns" at bounding box center [142, 526] width 106 height 11
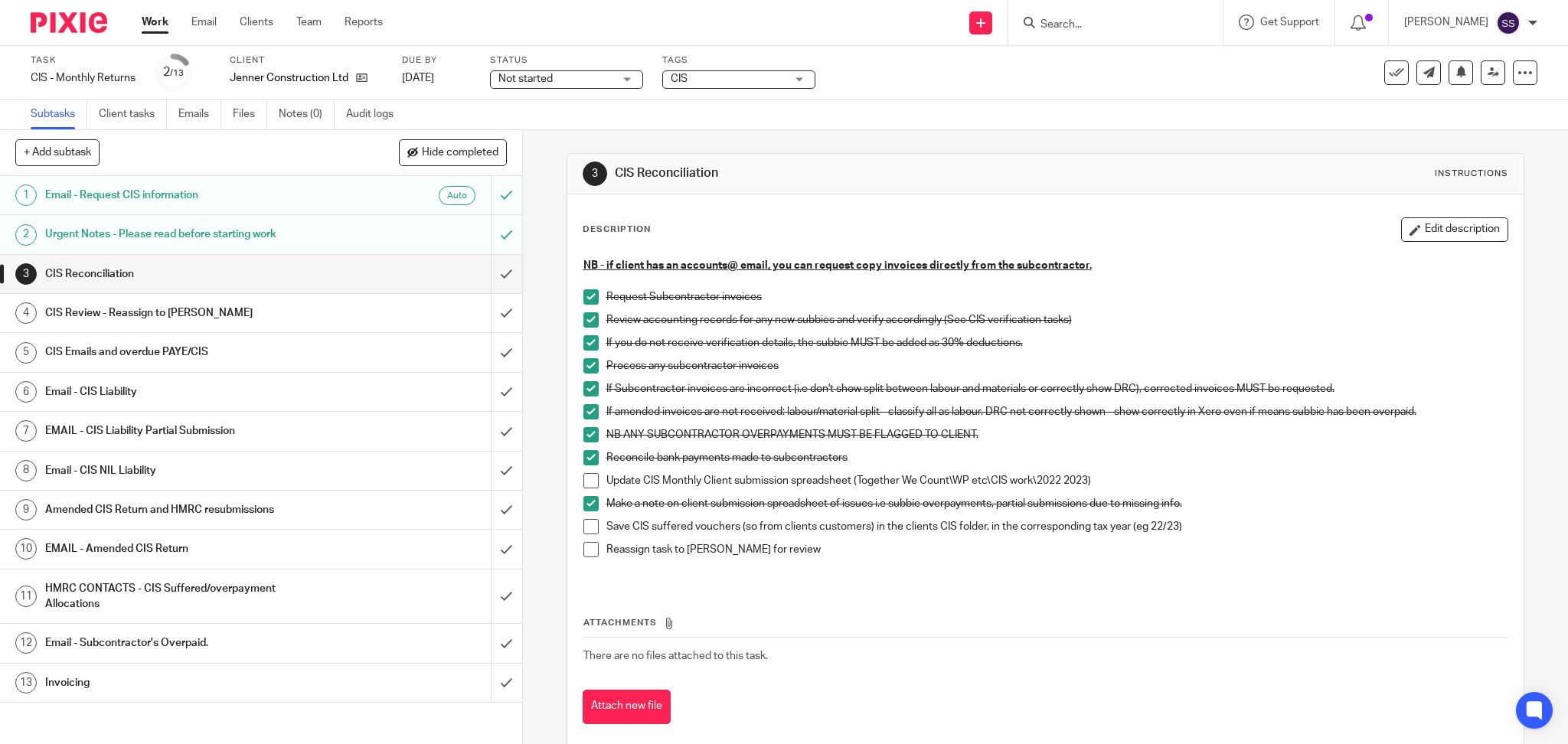
click at [152, 30] on link "Work" at bounding box center [155, 23] width 27 height 16
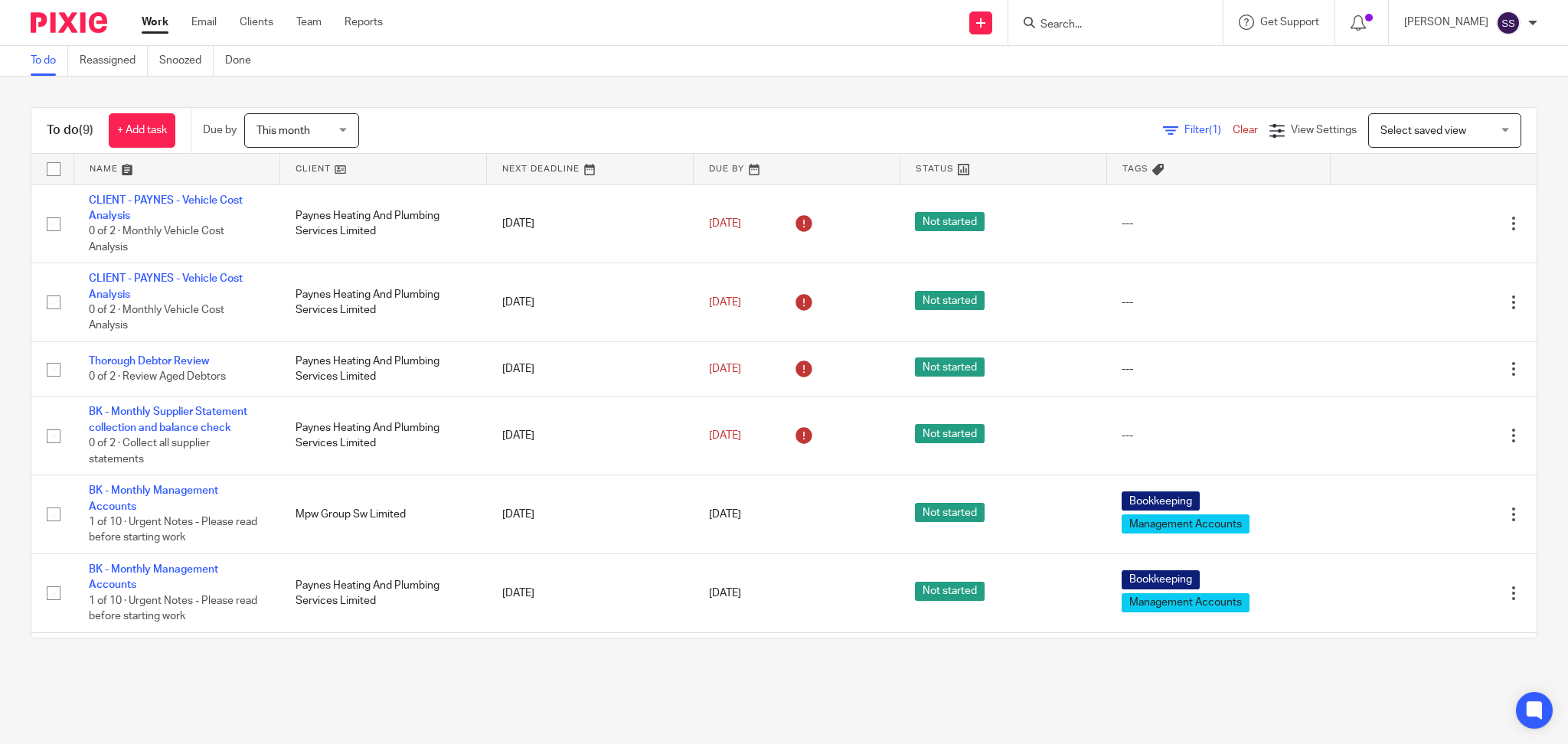
click at [629, 70] on div "To do Reassigned Snoozed Done" at bounding box center [784, 61] width 1568 height 30
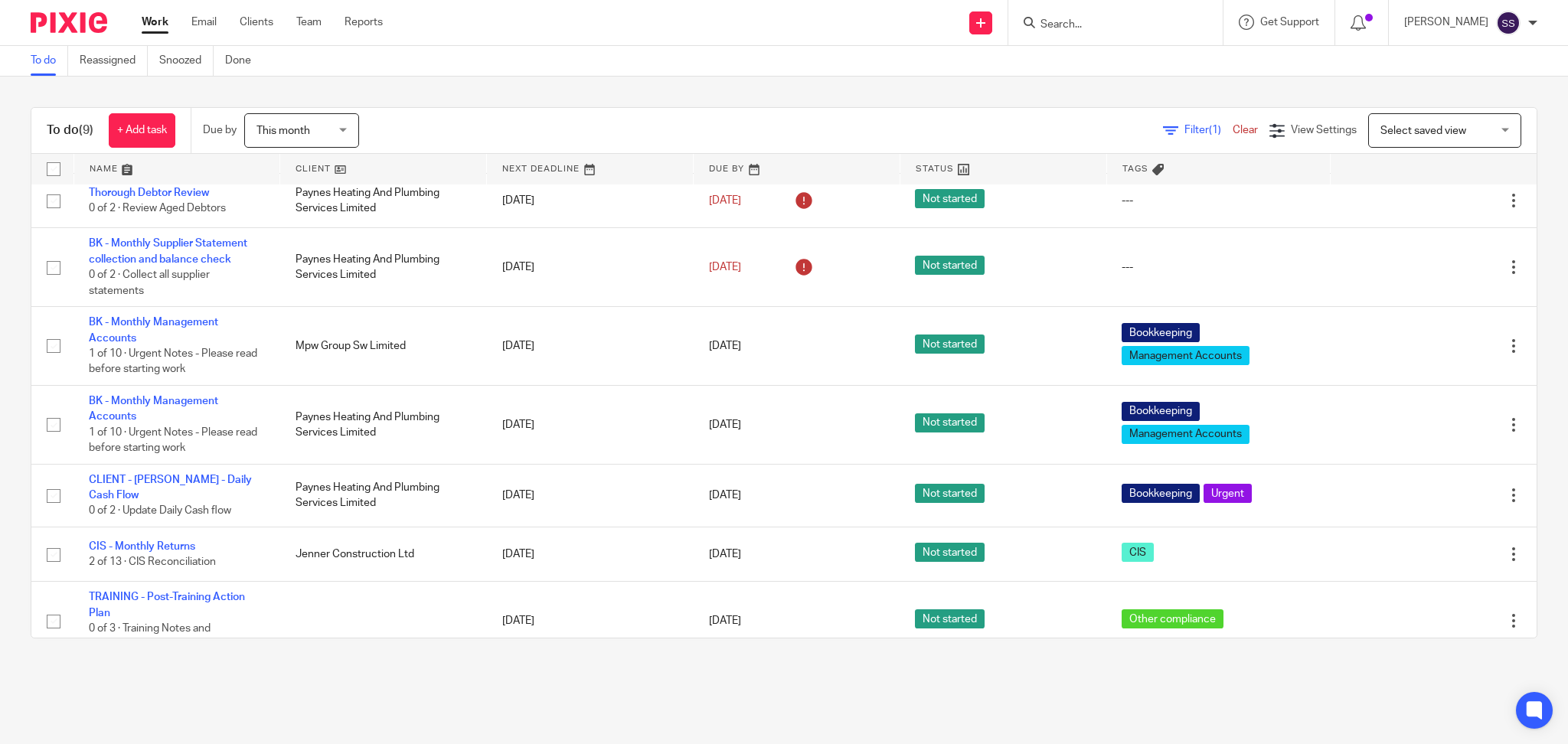
scroll to position [189, 0]
